Goal: Information Seeking & Learning: Find specific fact

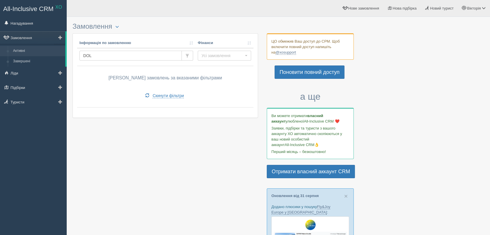
click at [62, 55] on div "All-Inclusive CRM XO Нагадування Замовлення Активні" at bounding box center [245, 217] width 490 height 435
click at [65, 55] on link "Активні" at bounding box center [37, 51] width 55 height 10
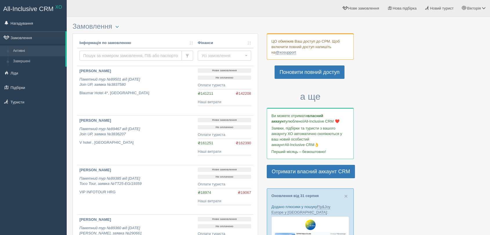
click at [102, 59] on input "text" at bounding box center [130, 56] width 102 height 10
type input "hlad"
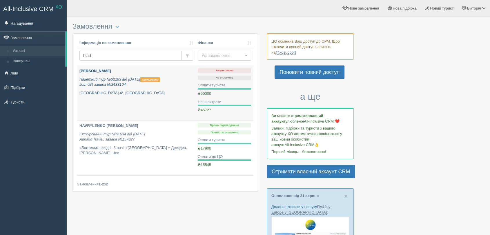
click at [118, 87] on p "Пакетний тур №62183 від 01.11.2024 анульовано Join UP, заявка №3438104" at bounding box center [136, 82] width 114 height 11
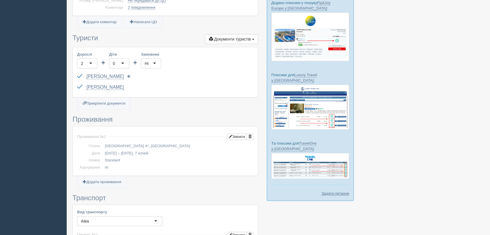
scroll to position [257, 0]
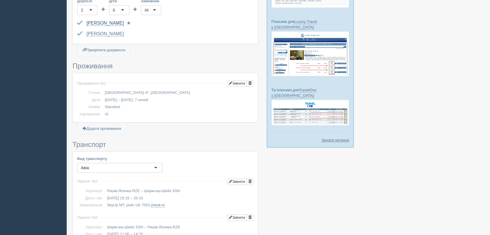
click at [114, 21] on link "[PERSON_NAME]" at bounding box center [104, 23] width 37 height 5
click at [109, 31] on link "[PERSON_NAME]" at bounding box center [104, 33] width 37 height 5
